Goal: Answer question/provide support: Ask a question

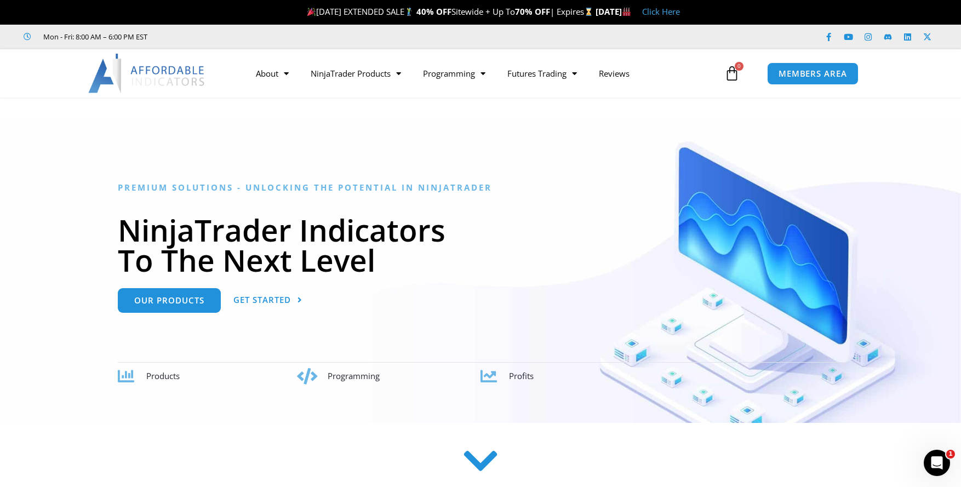
click at [853, 449] on div at bounding box center [481, 464] width 866 height 44
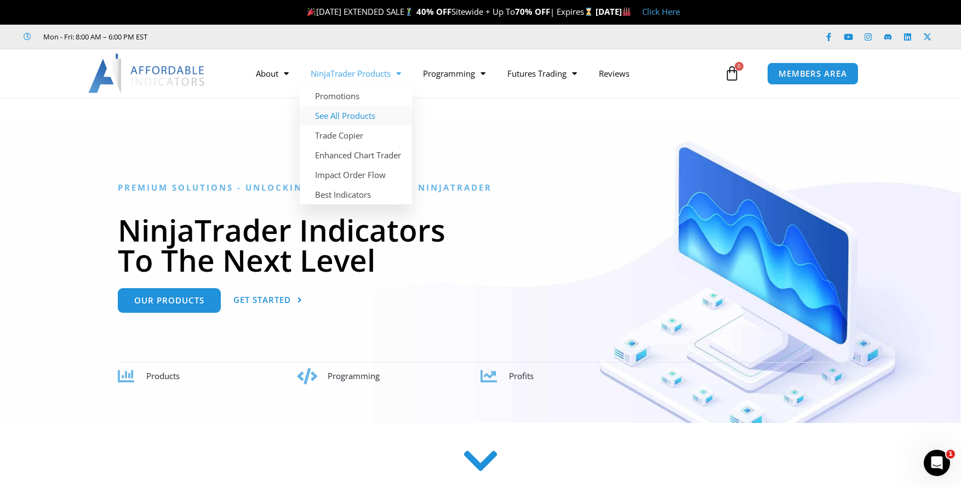
click at [358, 118] on link "See All Products" at bounding box center [356, 116] width 112 height 20
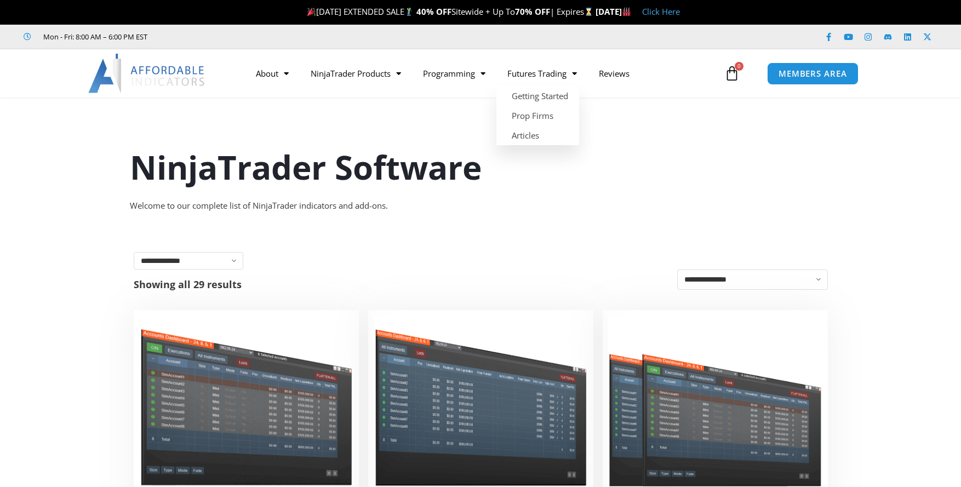
click at [625, 152] on h1 "NinjaTrader Software" at bounding box center [481, 167] width 702 height 46
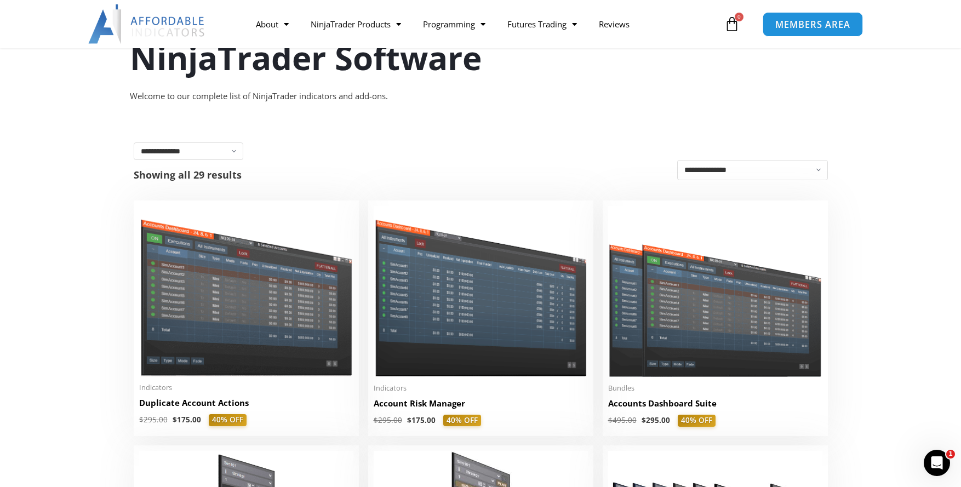
click at [805, 26] on span "MEMBERS AREA" at bounding box center [813, 24] width 75 height 9
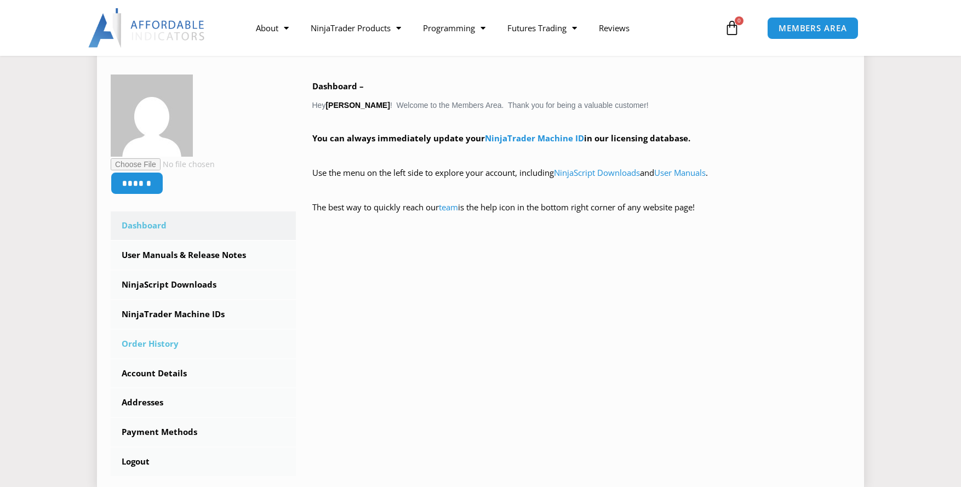
scroll to position [219, 0]
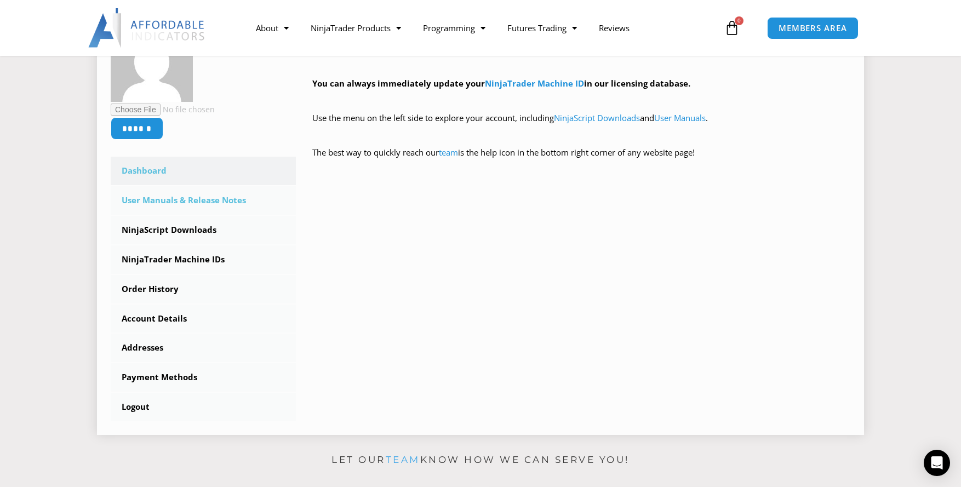
click at [216, 196] on link "User Manuals & Release Notes" at bounding box center [203, 200] width 185 height 29
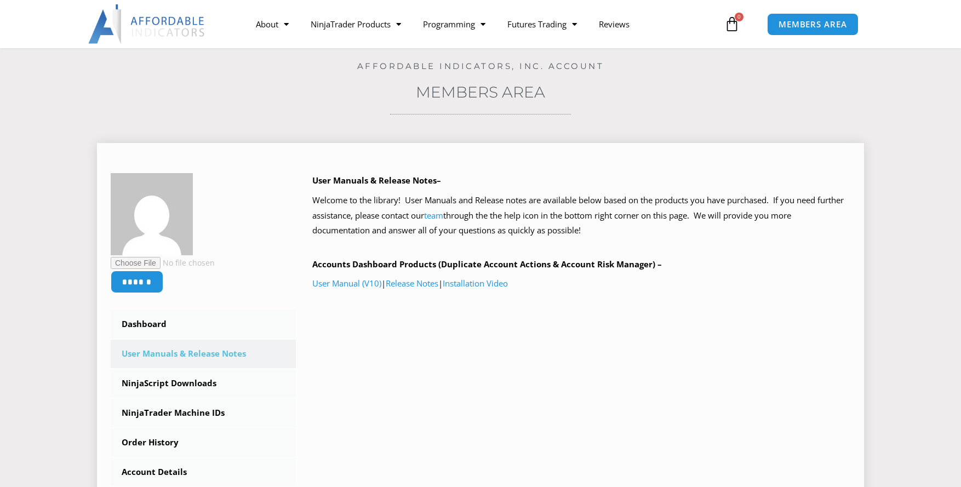
scroll to position [110, 0]
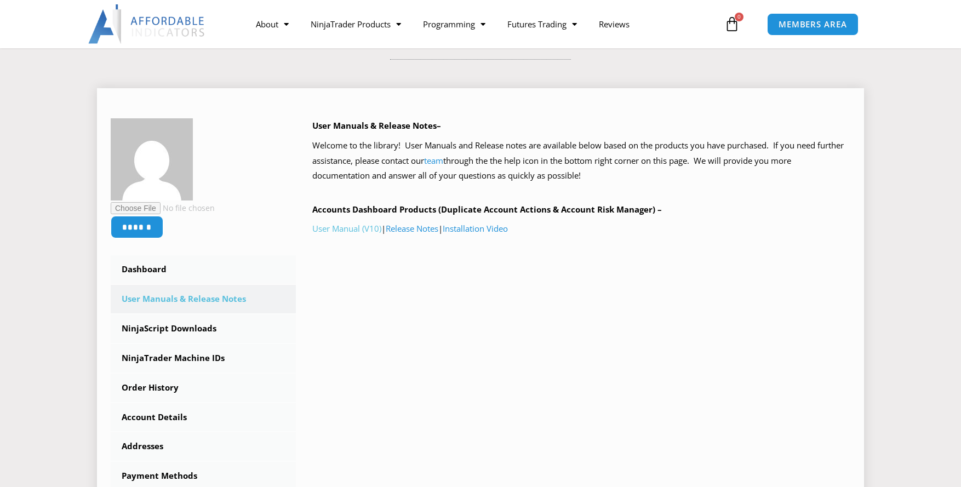
click at [337, 228] on link "User Manual (V10)" at bounding box center [346, 228] width 69 height 11
click at [933, 467] on icon "Open Intercom Messenger" at bounding box center [936, 462] width 18 height 18
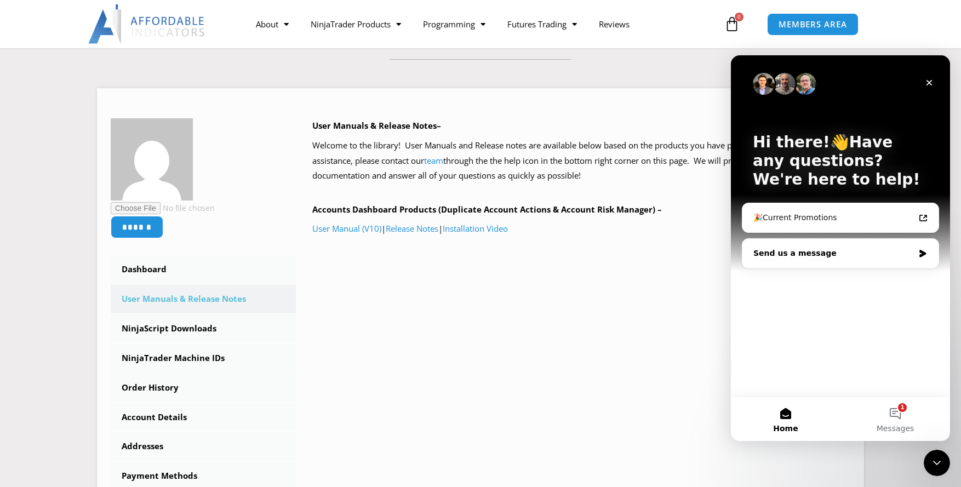
click at [836, 248] on div "Send us a message" at bounding box center [834, 254] width 161 height 12
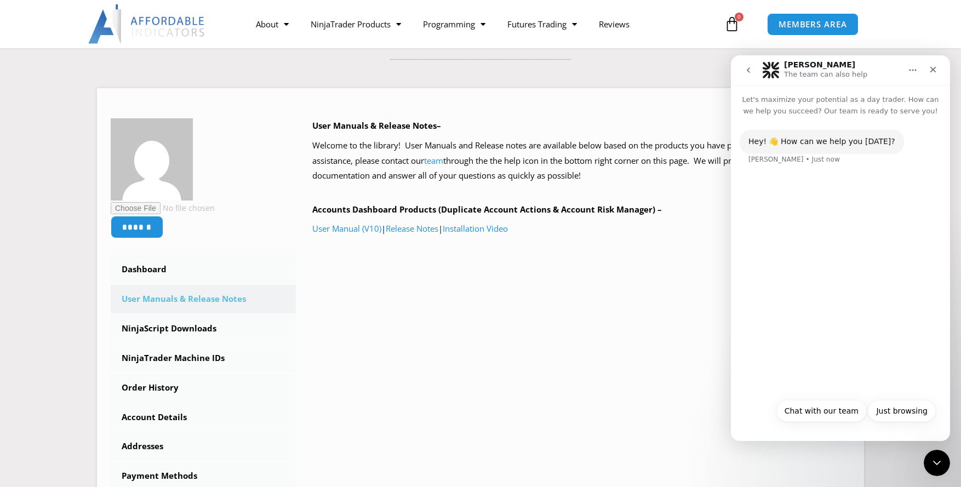
click at [816, 226] on div "Hey! 👋 How can we help you today? Solomon • Just now" at bounding box center [840, 255] width 219 height 276
click at [810, 163] on div "Hey! 👋 How can we help you today? Solomon • Just now" at bounding box center [841, 154] width 202 height 48
click at [865, 352] on div "Hey! 👋 How can we help you today? Solomon • Just now" at bounding box center [840, 255] width 219 height 276
click at [824, 404] on button "Chat with our team" at bounding box center [822, 411] width 90 height 22
click at [881, 192] on div "Chat with our team Keith • Just now" at bounding box center [896, 186] width 92 height 24
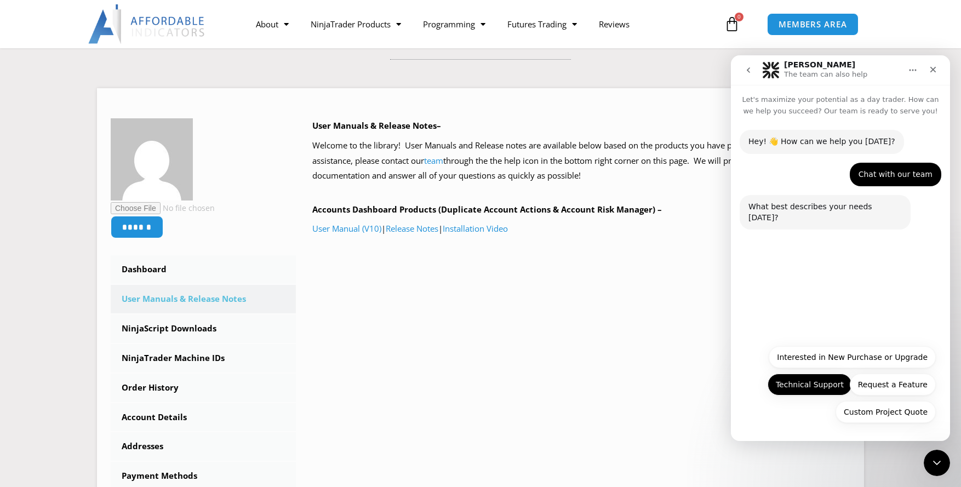
click at [809, 383] on button "Technical Support" at bounding box center [810, 385] width 84 height 22
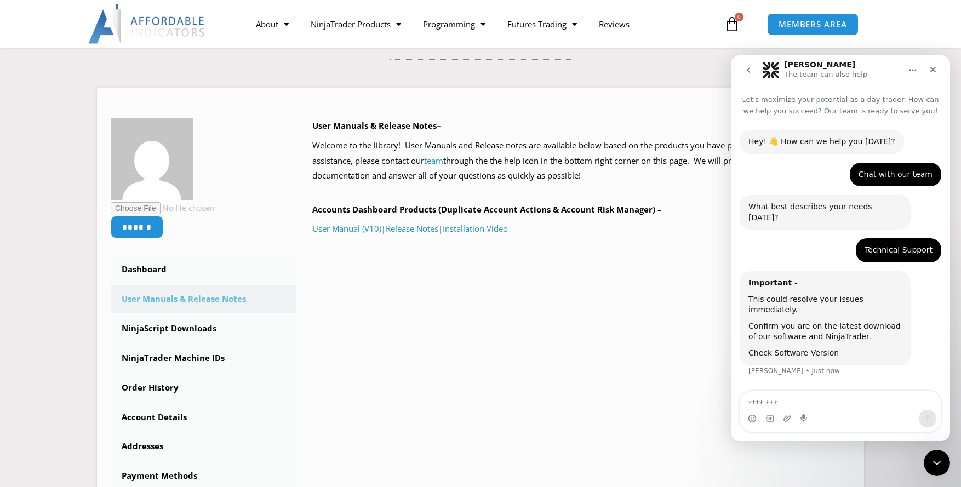
click at [812, 349] on link "Check Software Version" at bounding box center [794, 353] width 90 height 9
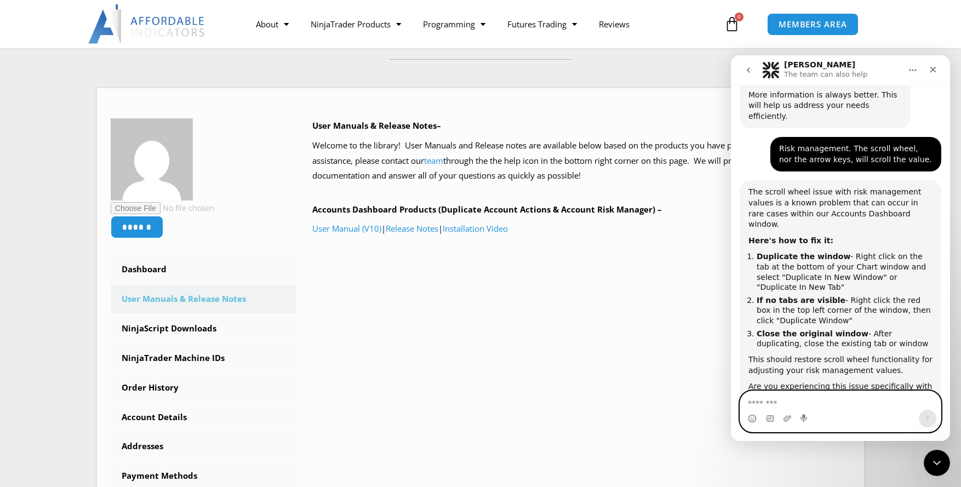
scroll to position [2, 0]
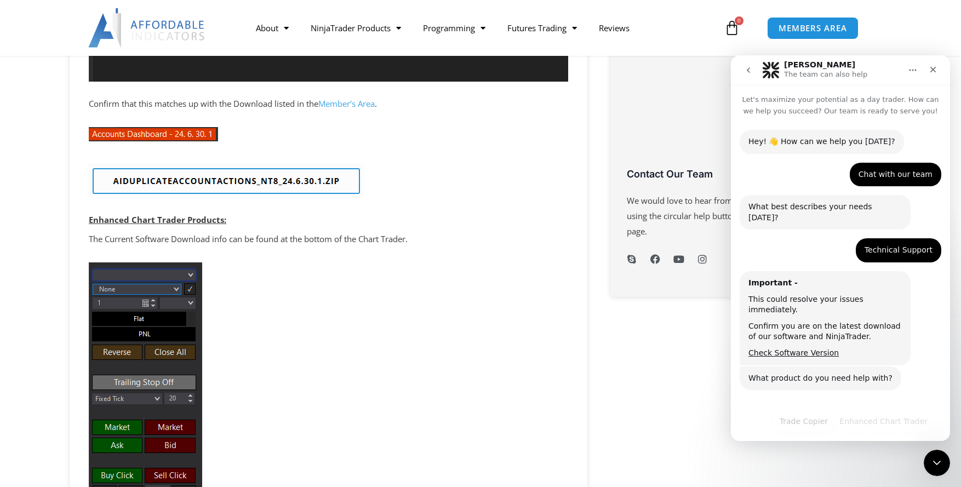
scroll to position [15, 0]
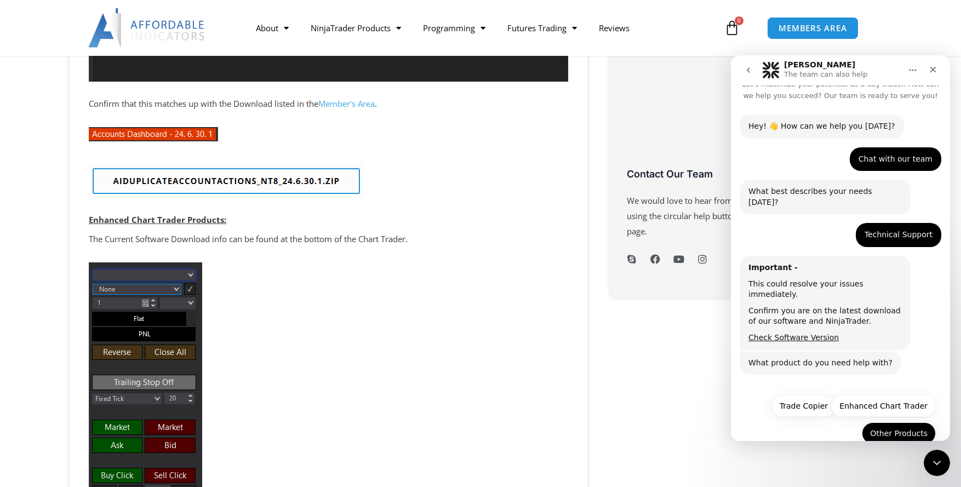
click at [874, 423] on button "Other Products" at bounding box center [899, 434] width 74 height 22
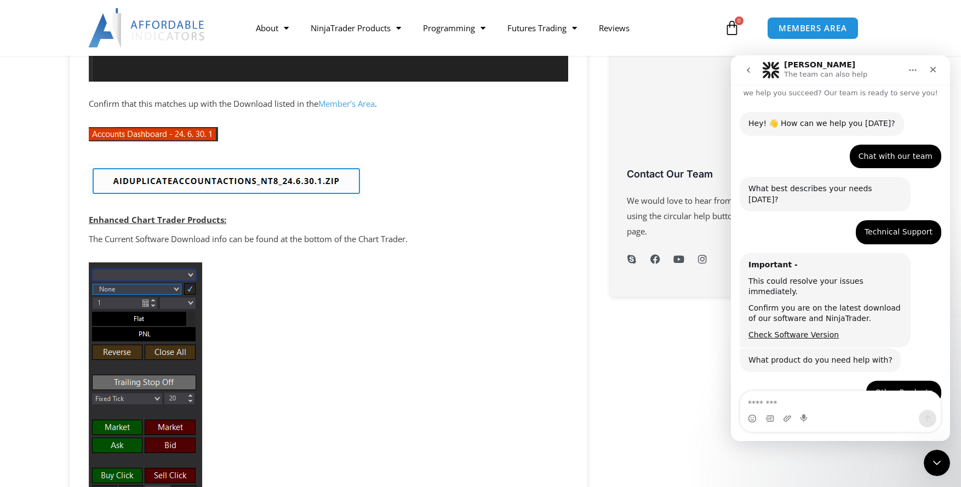
scroll to position [109, 0]
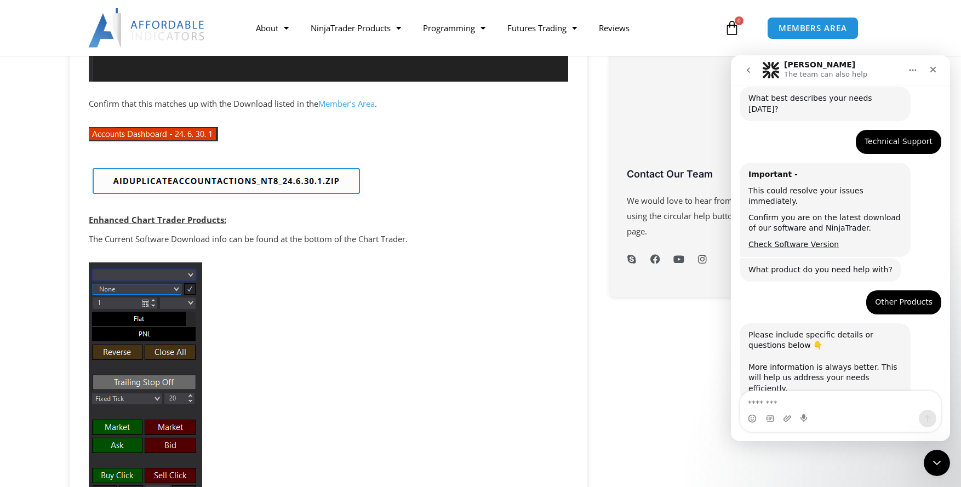
click at [837, 400] on textarea "Message…" at bounding box center [840, 400] width 201 height 19
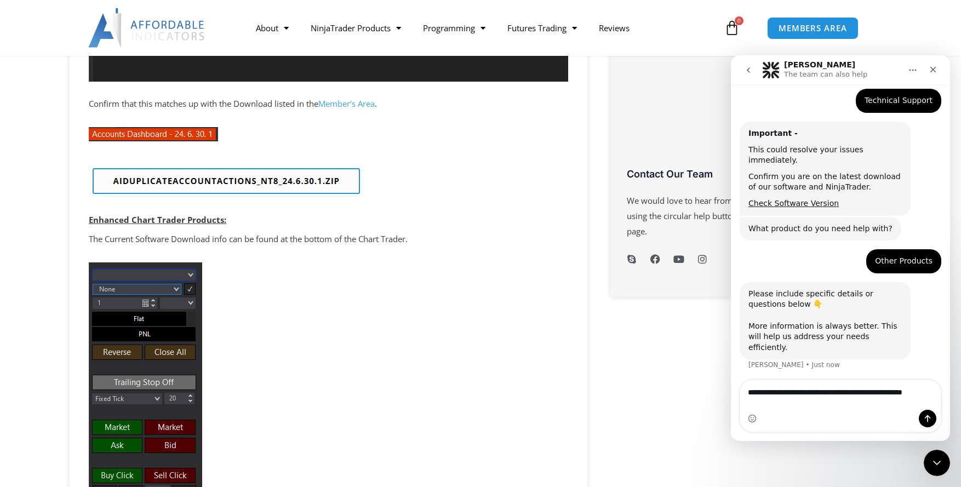
scroll to position [161, 0]
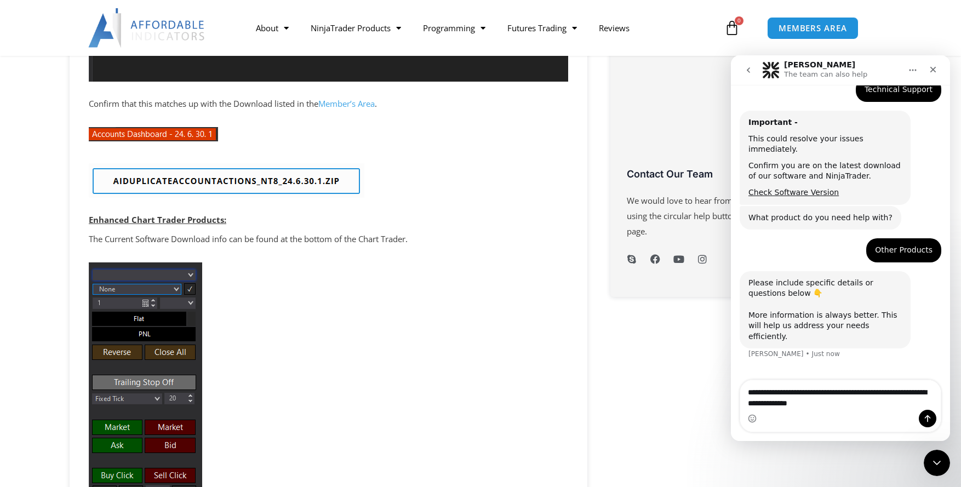
type textarea "**********"
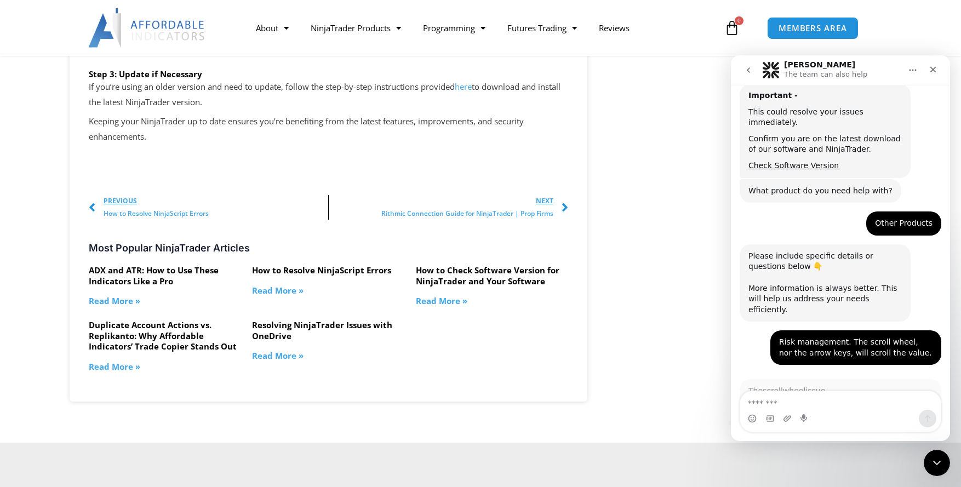
scroll to position [403, 0]
